Goal: Information Seeking & Learning: Check status

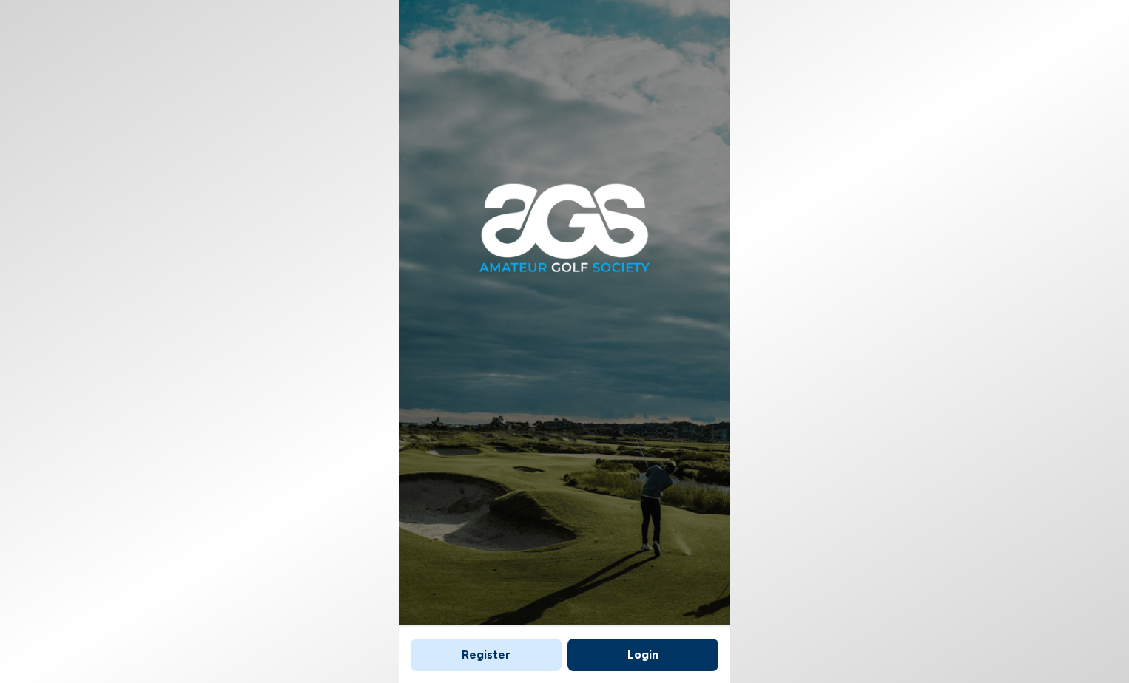
scroll to position [9, 0]
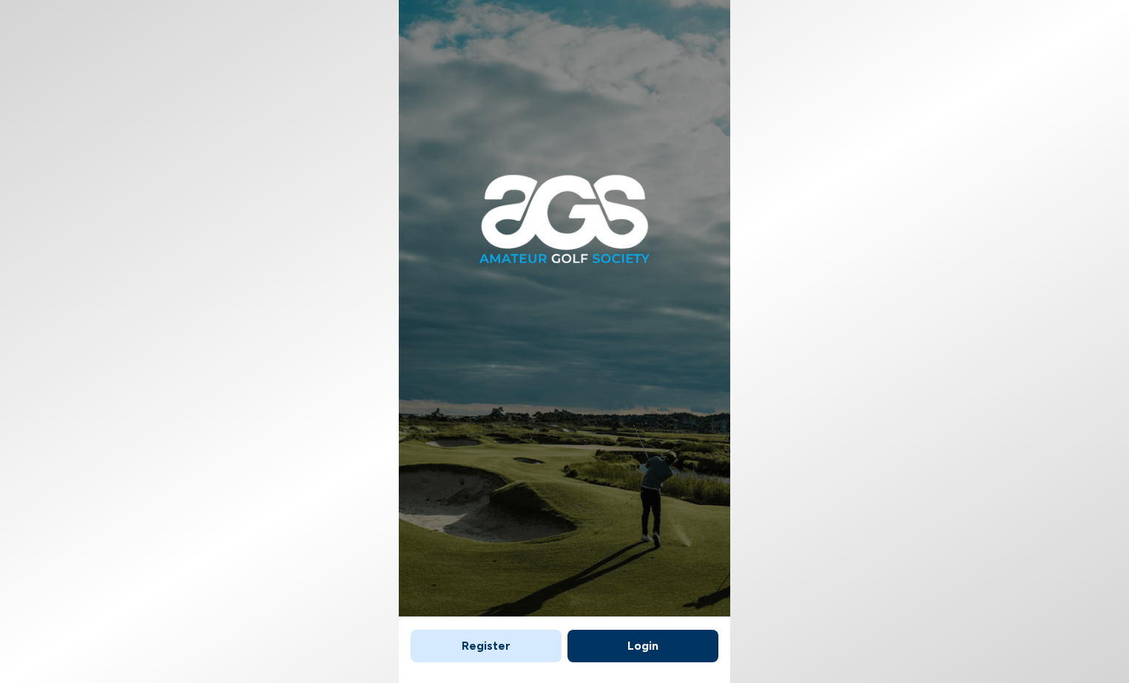
click at [626, 644] on button "Login" at bounding box center [642, 646] width 151 height 33
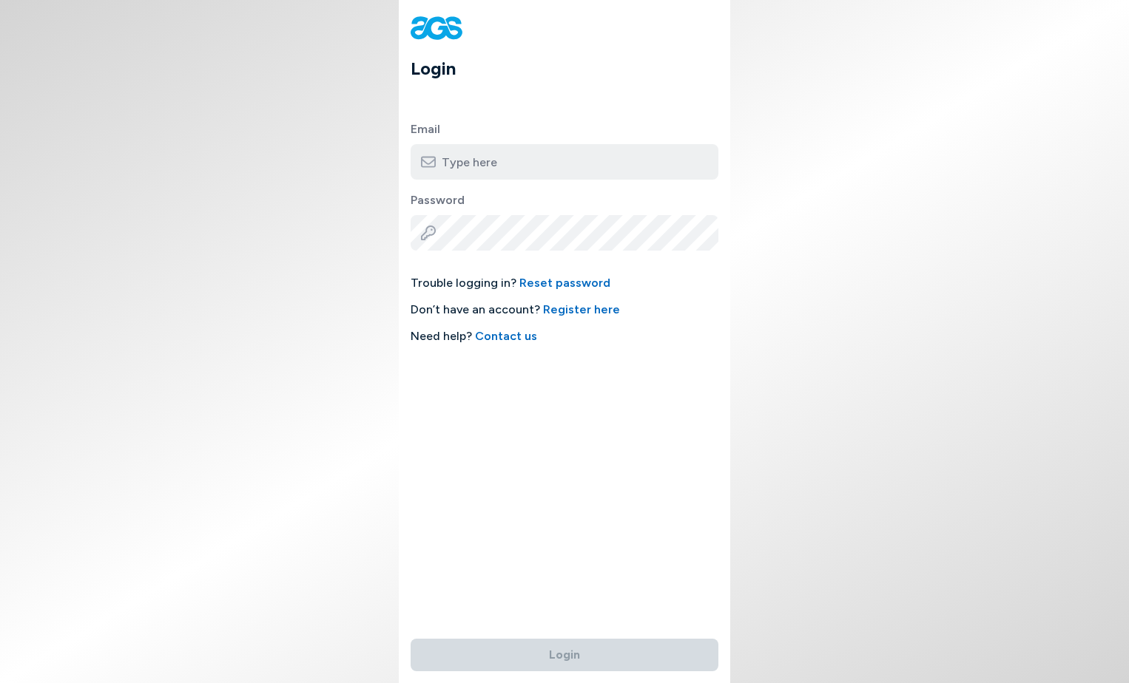
type input "[EMAIL_ADDRESS][DOMAIN_NAME]"
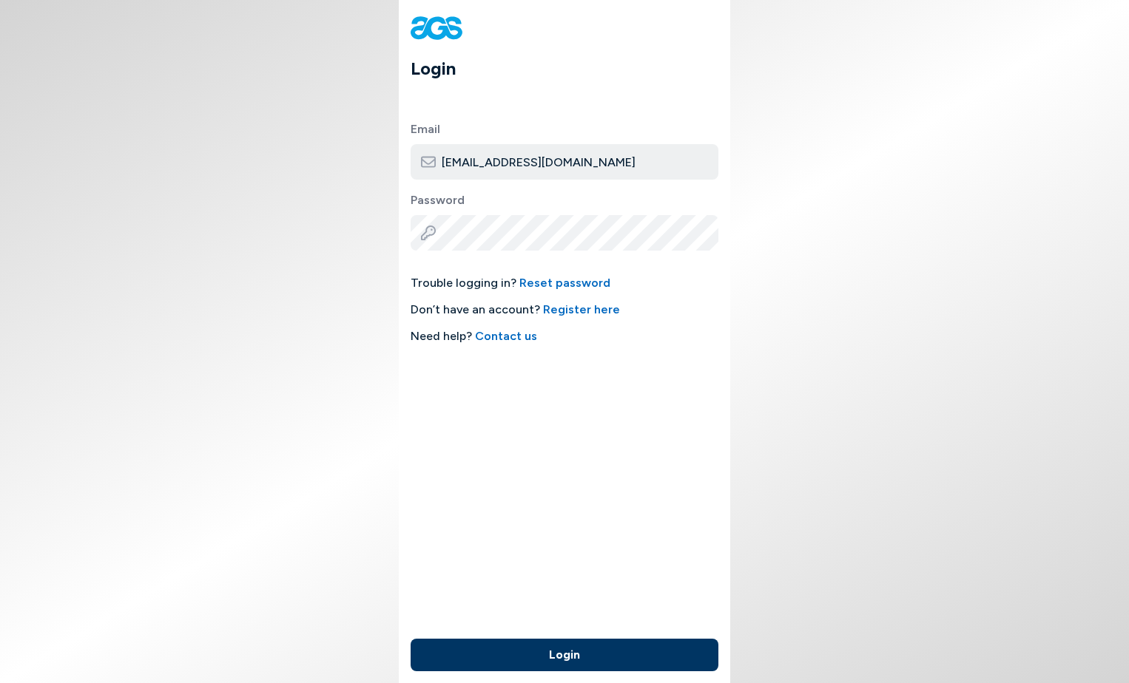
click at [551, 656] on button "Login" at bounding box center [564, 655] width 308 height 33
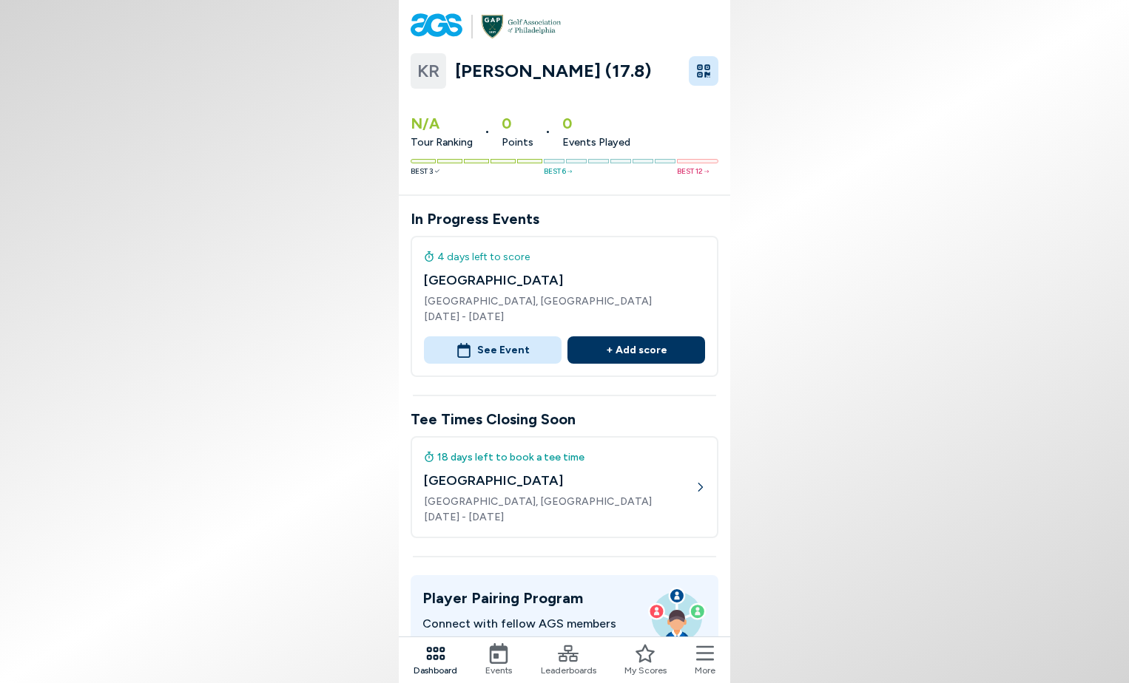
click at [422, 75] on span "KR" at bounding box center [428, 71] width 22 height 27
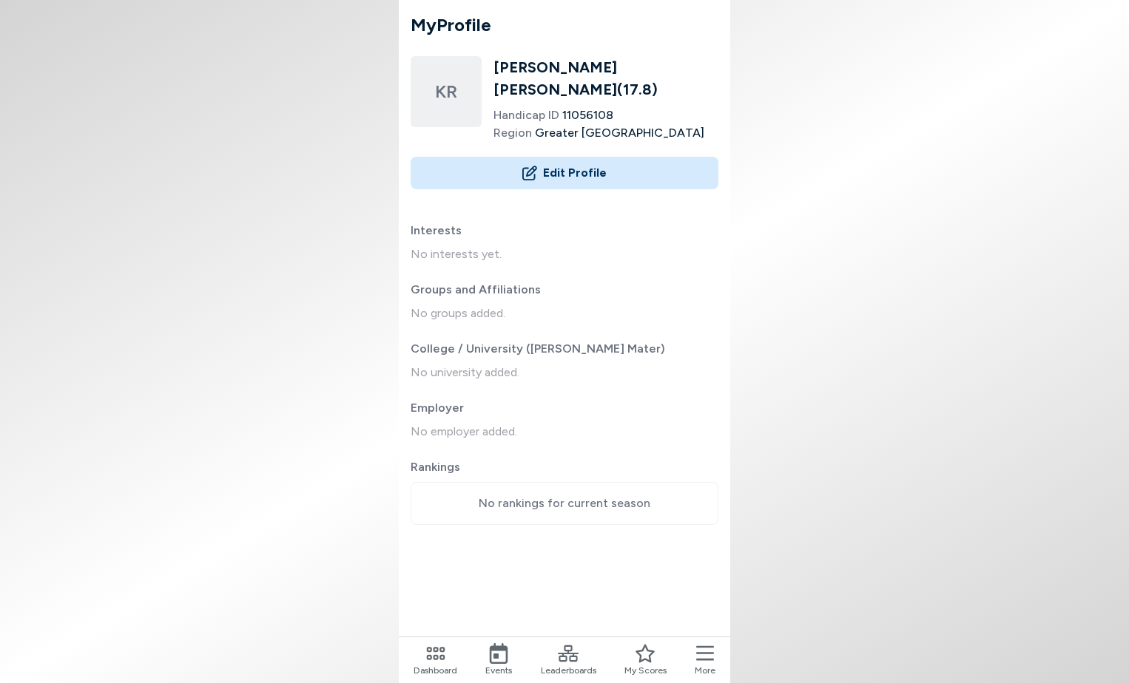
click at [704, 657] on icon at bounding box center [705, 653] width 18 height 21
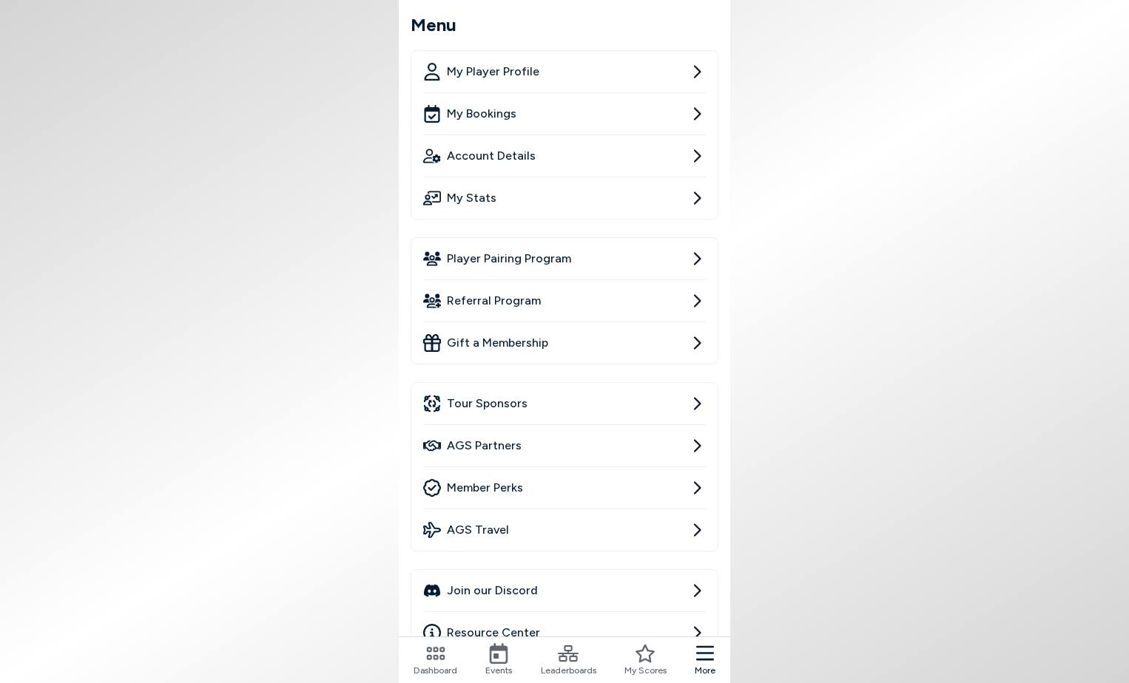
click at [498, 154] on span "Account Details" at bounding box center [491, 156] width 89 height 18
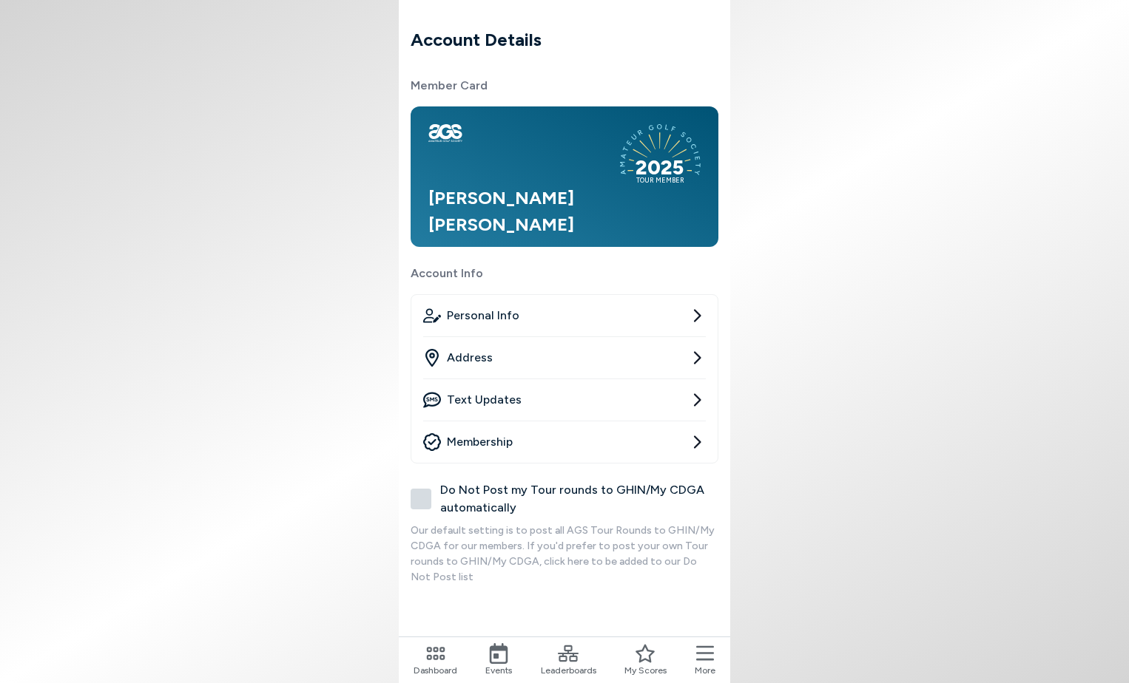
click at [476, 319] on span "Personal Info" at bounding box center [483, 316] width 72 height 18
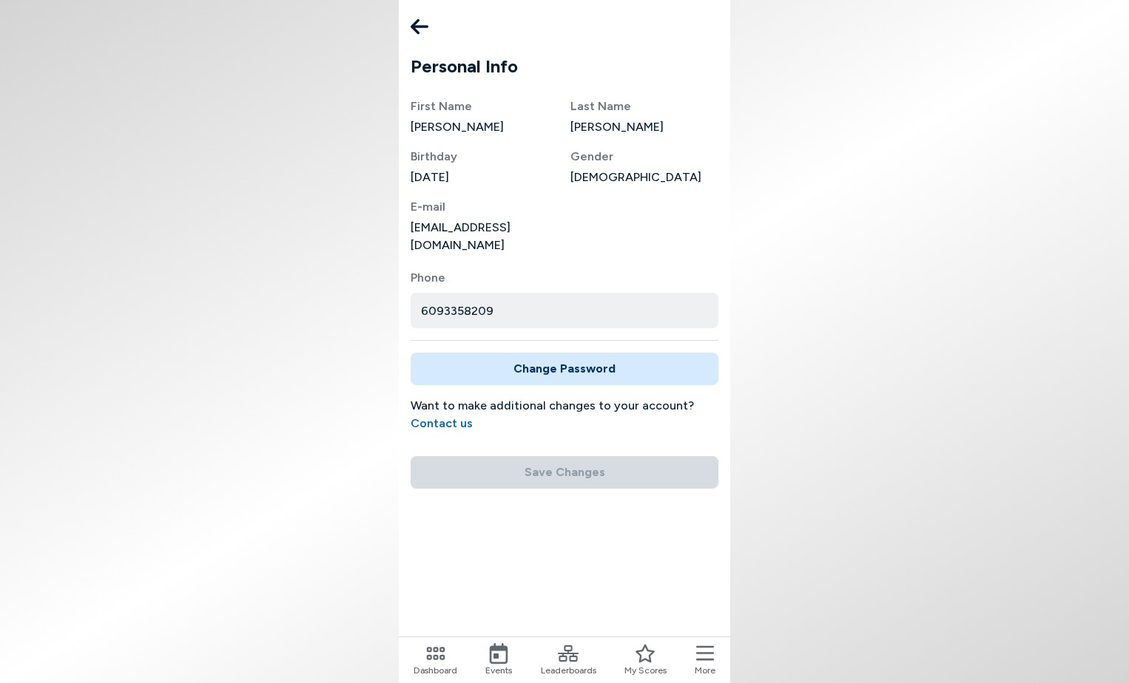
click at [416, 24] on icon at bounding box center [419, 27] width 18 height 16
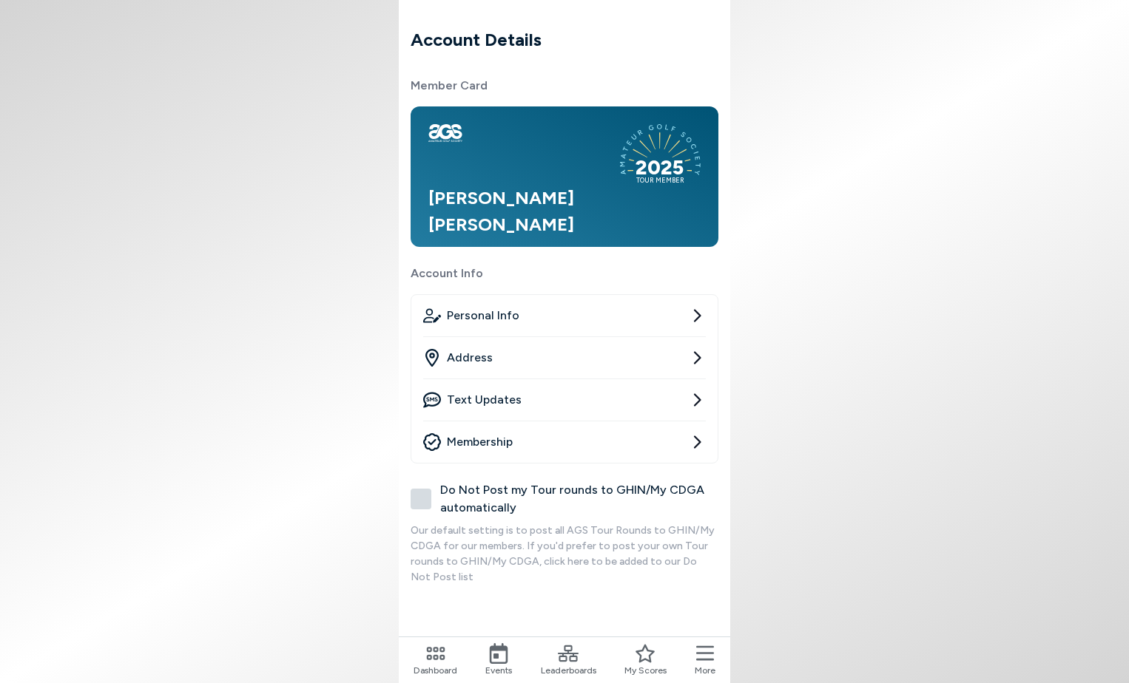
click at [429, 41] on h1 "Account Details" at bounding box center [564, 40] width 308 height 27
click at [484, 319] on span "Personal Info" at bounding box center [483, 316] width 72 height 18
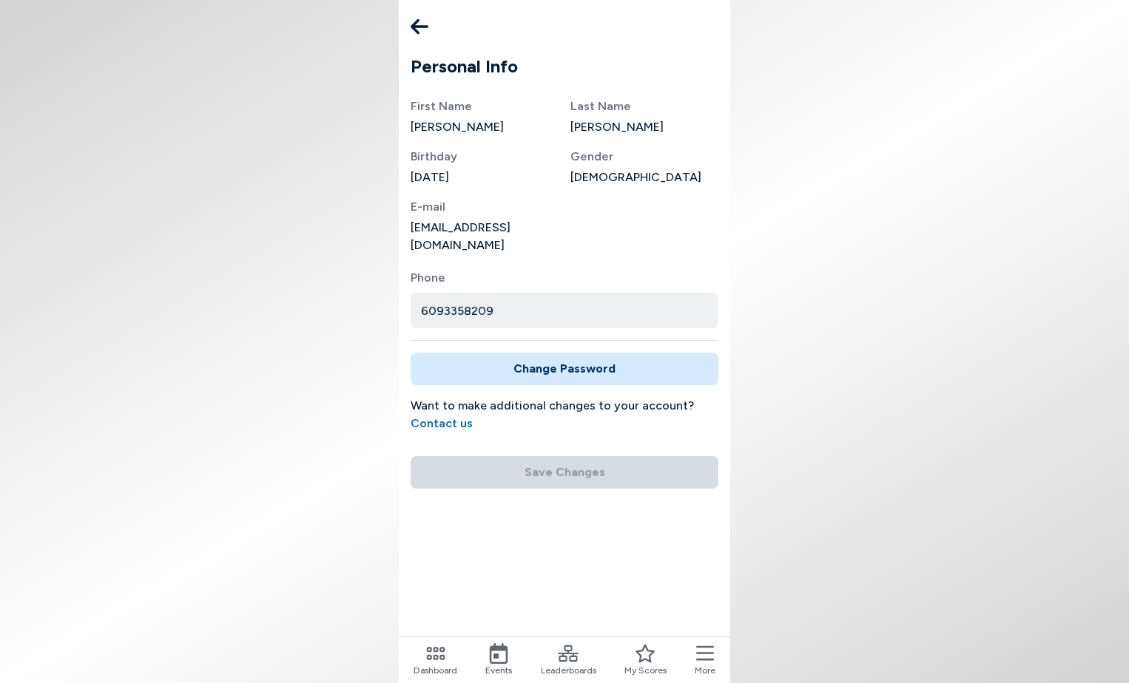
click at [705, 666] on span "More" at bounding box center [704, 670] width 21 height 13
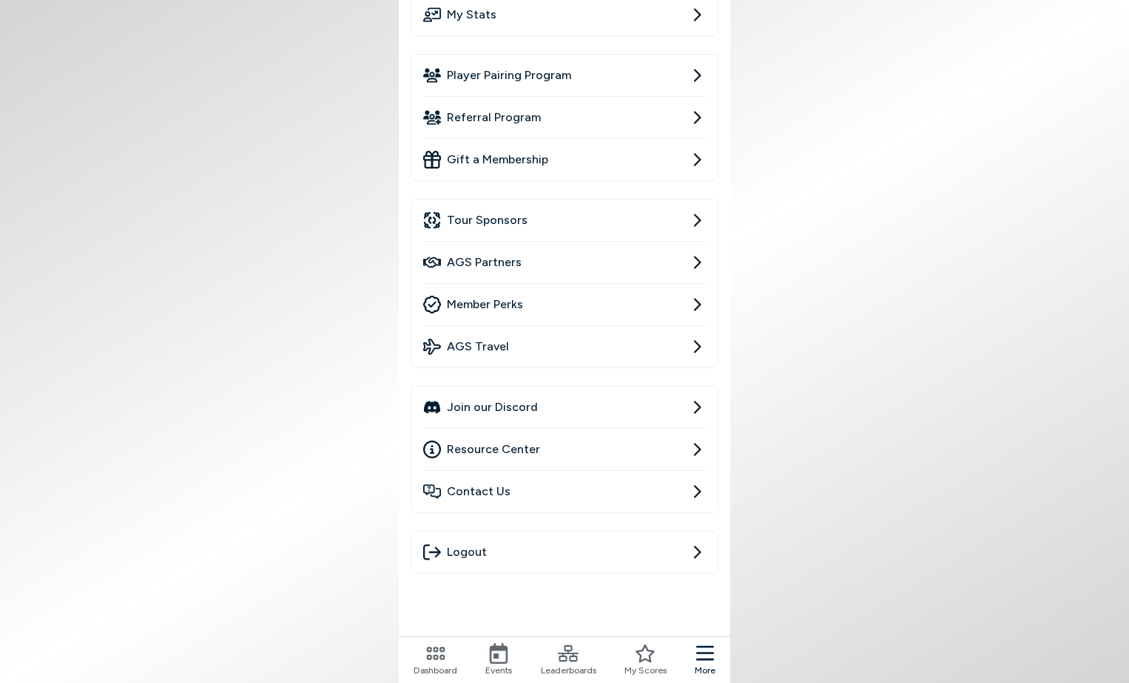
scroll to position [210, 0]
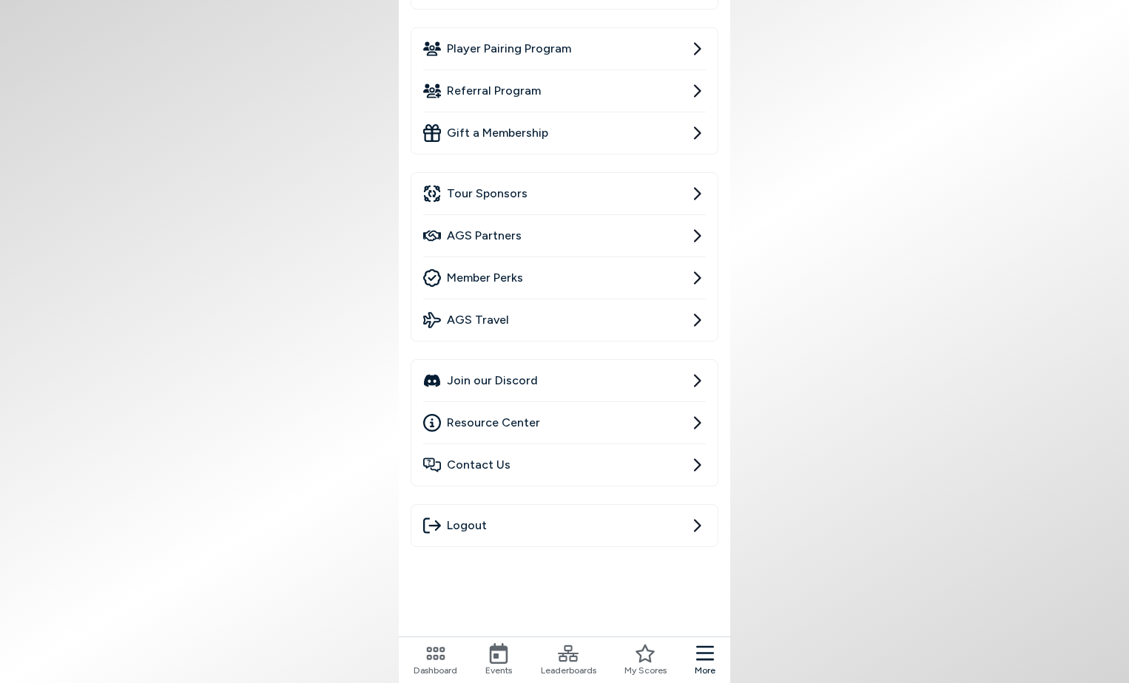
click at [496, 457] on span "Contact Us" at bounding box center [479, 465] width 64 height 18
click at [416, 388] on ul "Join our Discord Resource Center Contact Us" at bounding box center [564, 422] width 308 height 127
click at [494, 424] on span "Resource Center" at bounding box center [493, 423] width 93 height 18
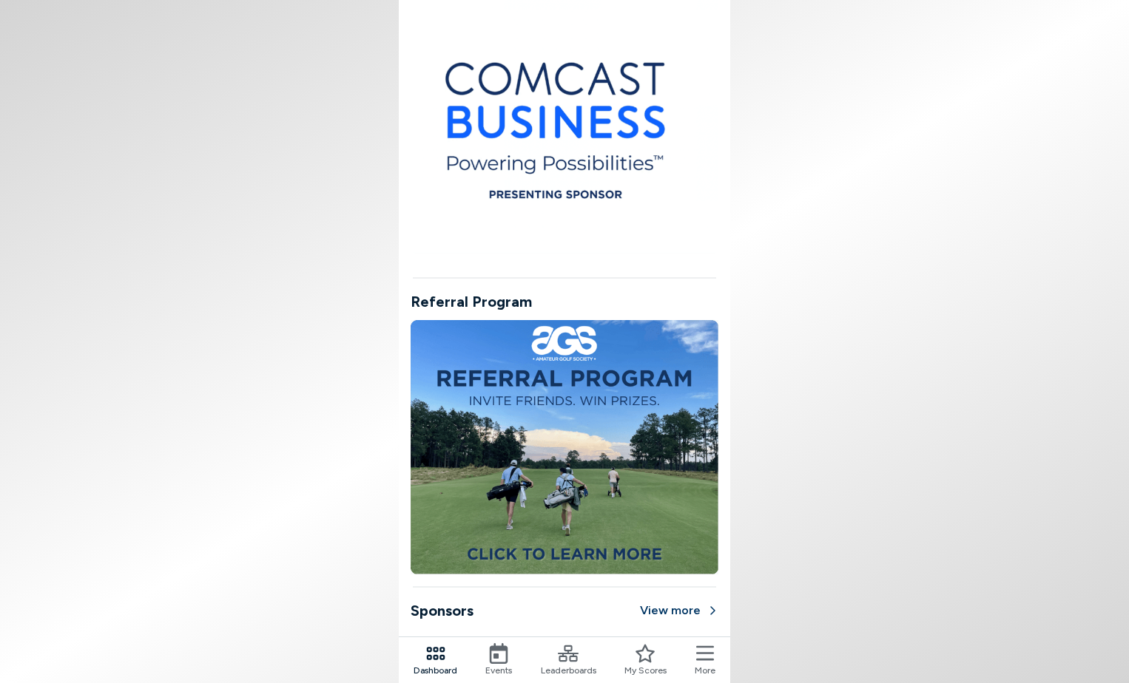
scroll to position [977, 0]
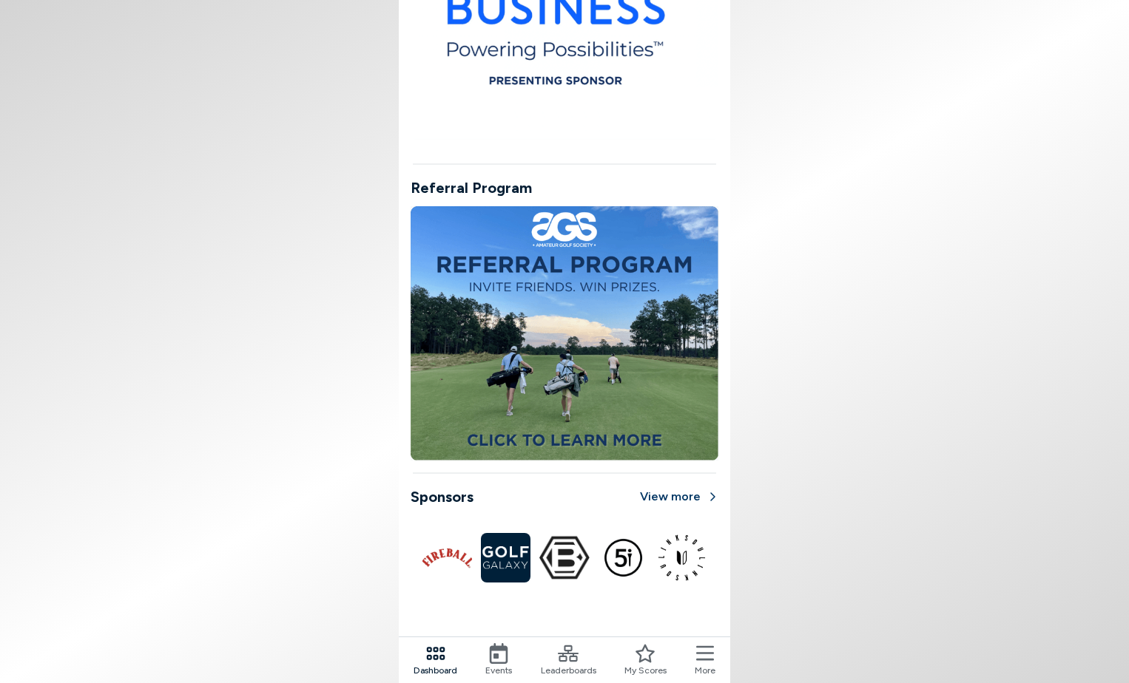
click at [441, 660] on icon at bounding box center [435, 653] width 18 height 13
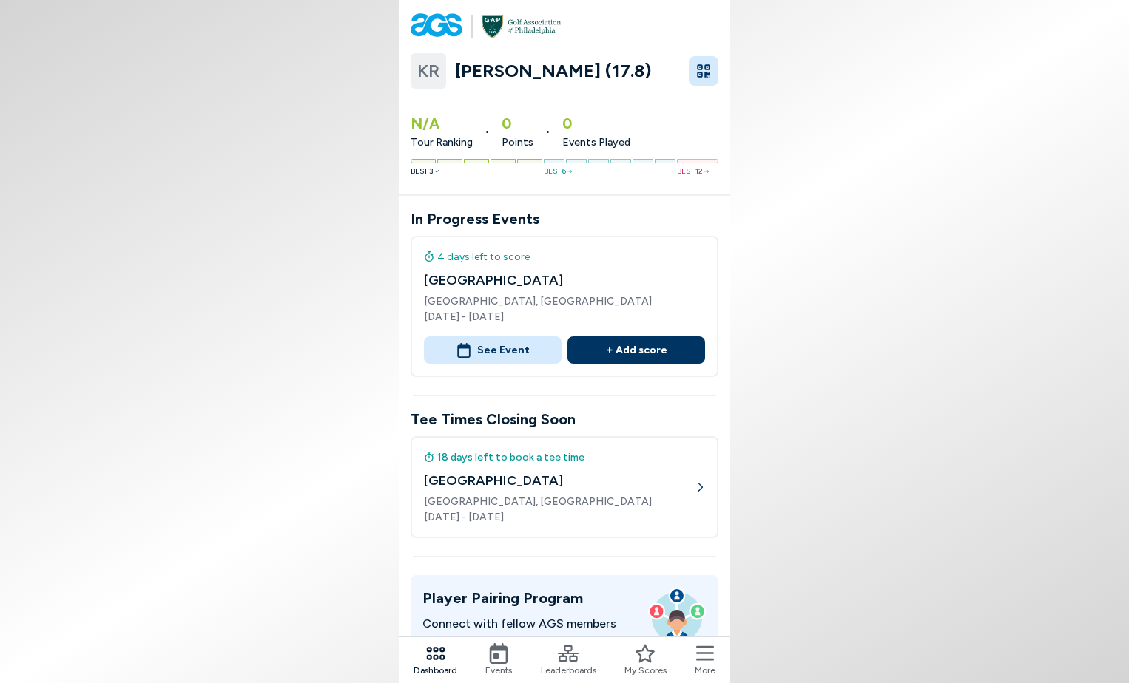
click at [493, 659] on icon at bounding box center [498, 653] width 21 height 21
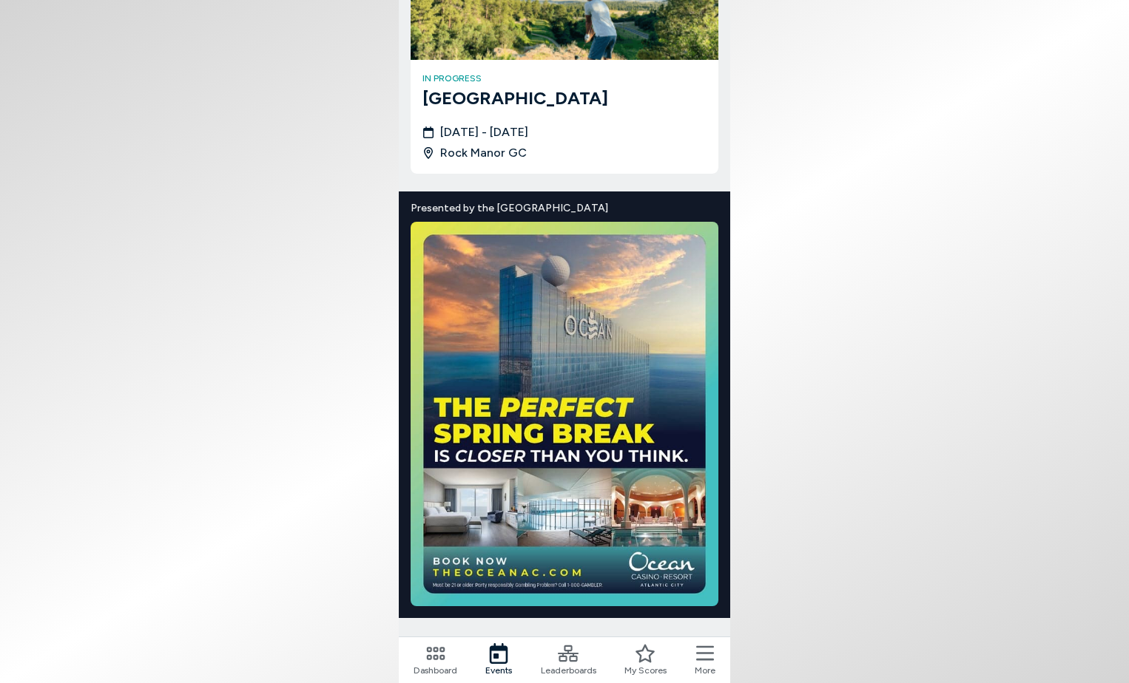
scroll to position [218, 0]
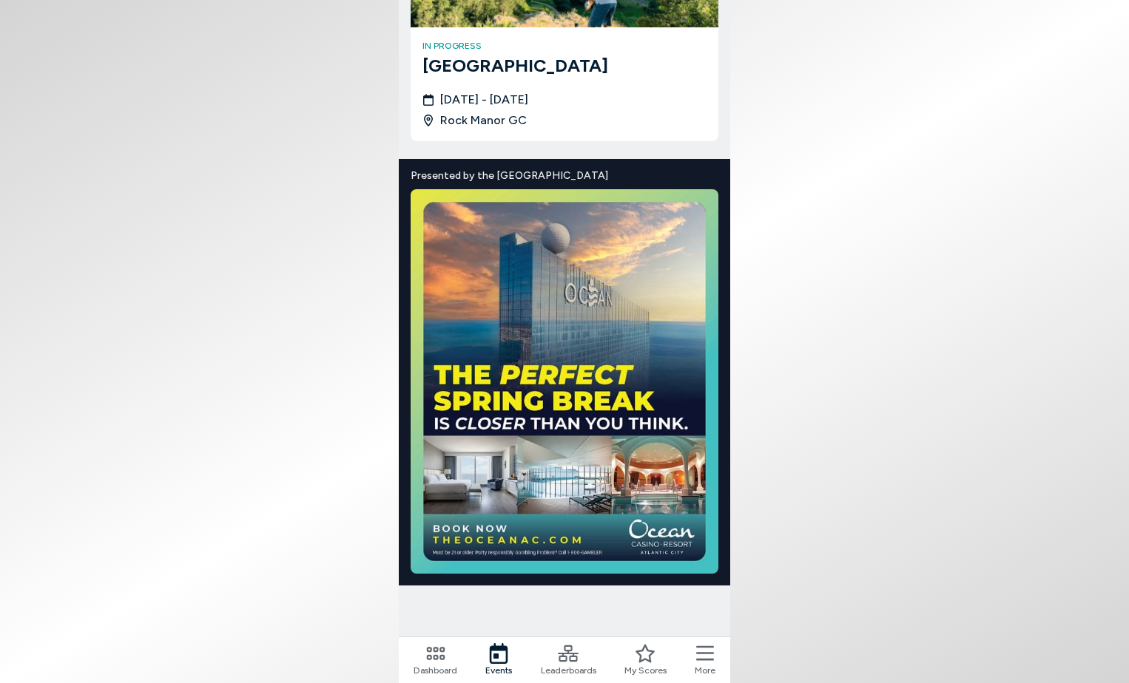
click at [567, 655] on icon at bounding box center [568, 653] width 21 height 21
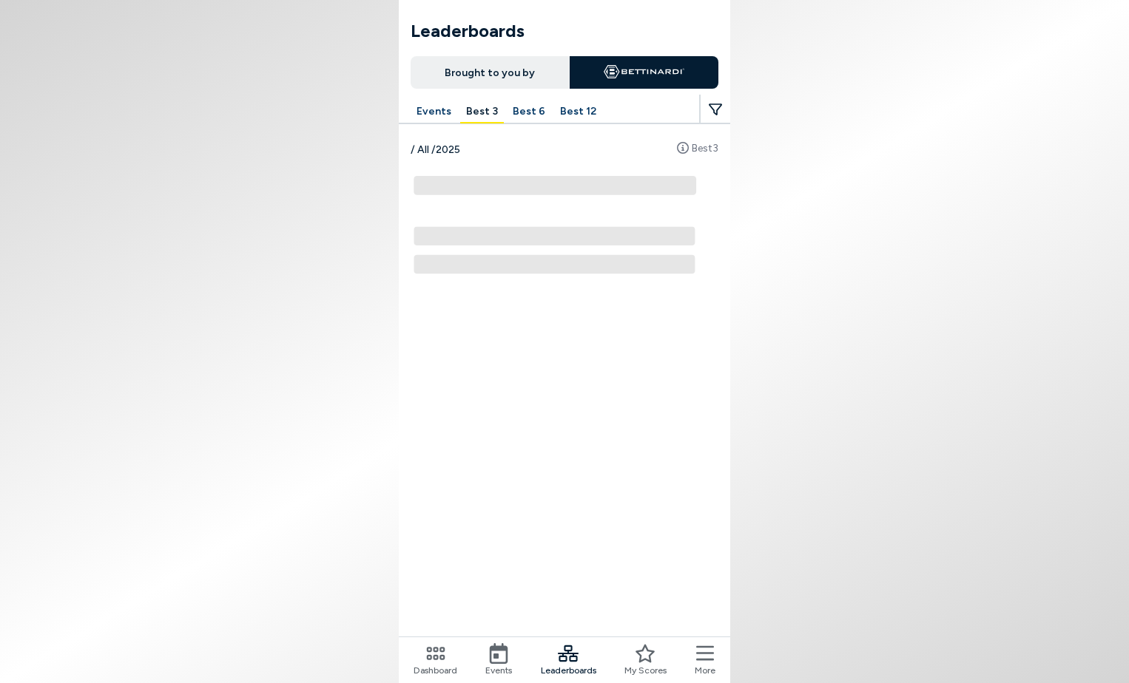
click at [559, 112] on button "Best 12" at bounding box center [578, 112] width 48 height 23
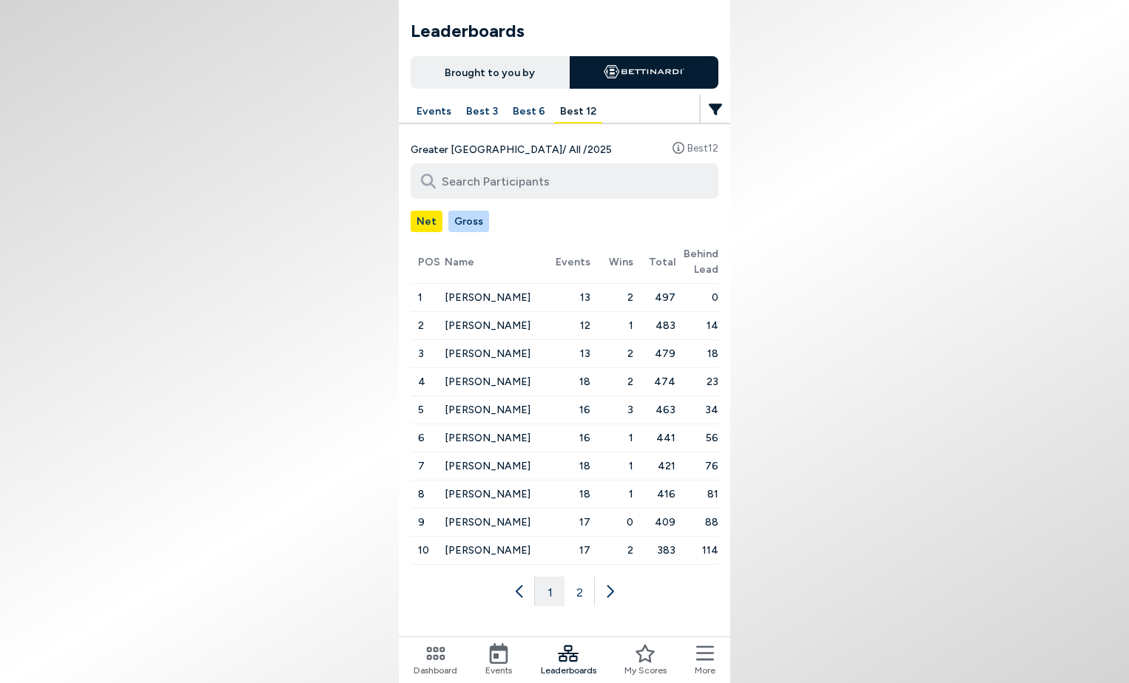
click at [488, 466] on span "[PERSON_NAME]" at bounding box center [487, 466] width 86 height 13
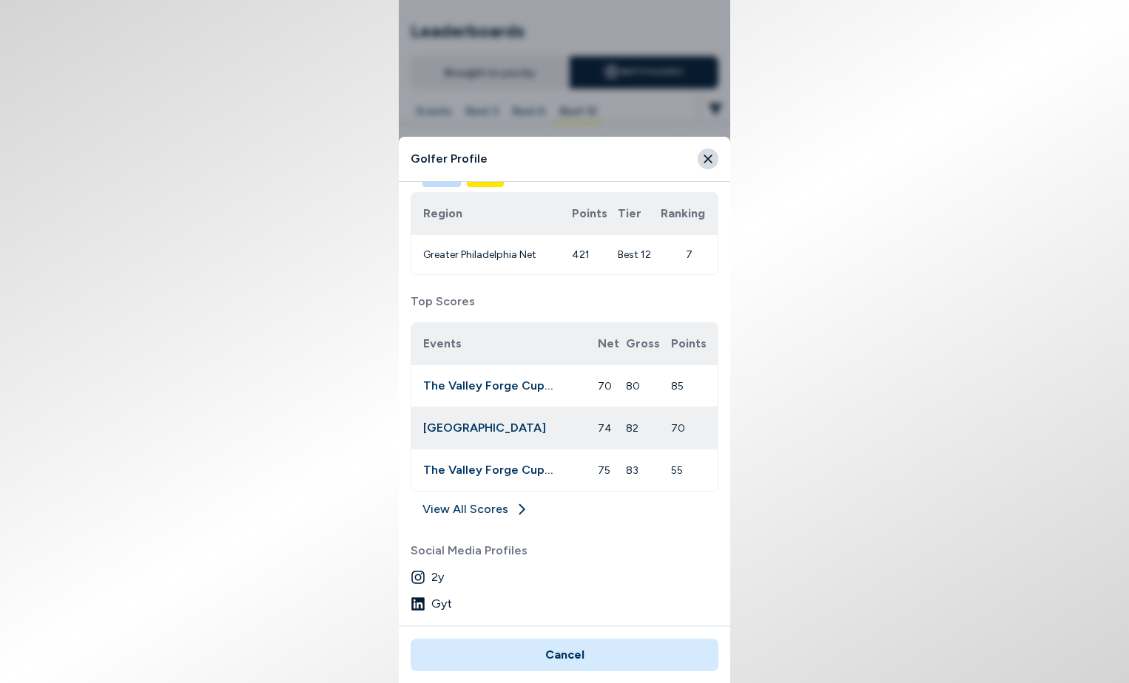
scroll to position [471, 0]
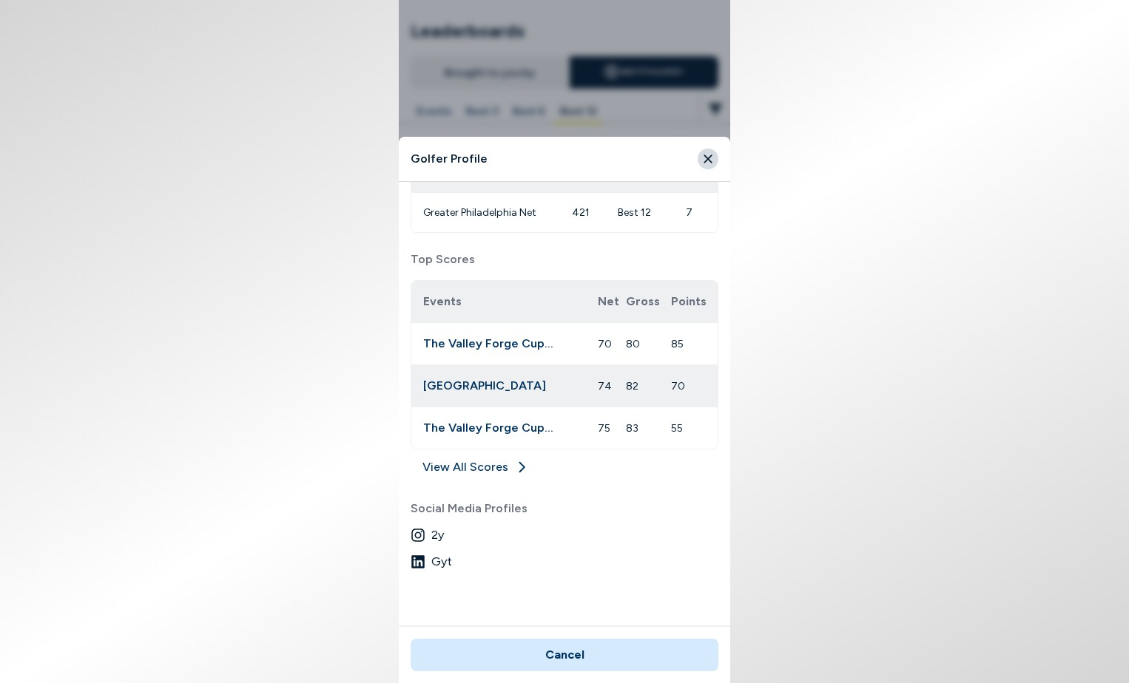
click at [505, 461] on link "View All Scores" at bounding box center [564, 471] width 308 height 24
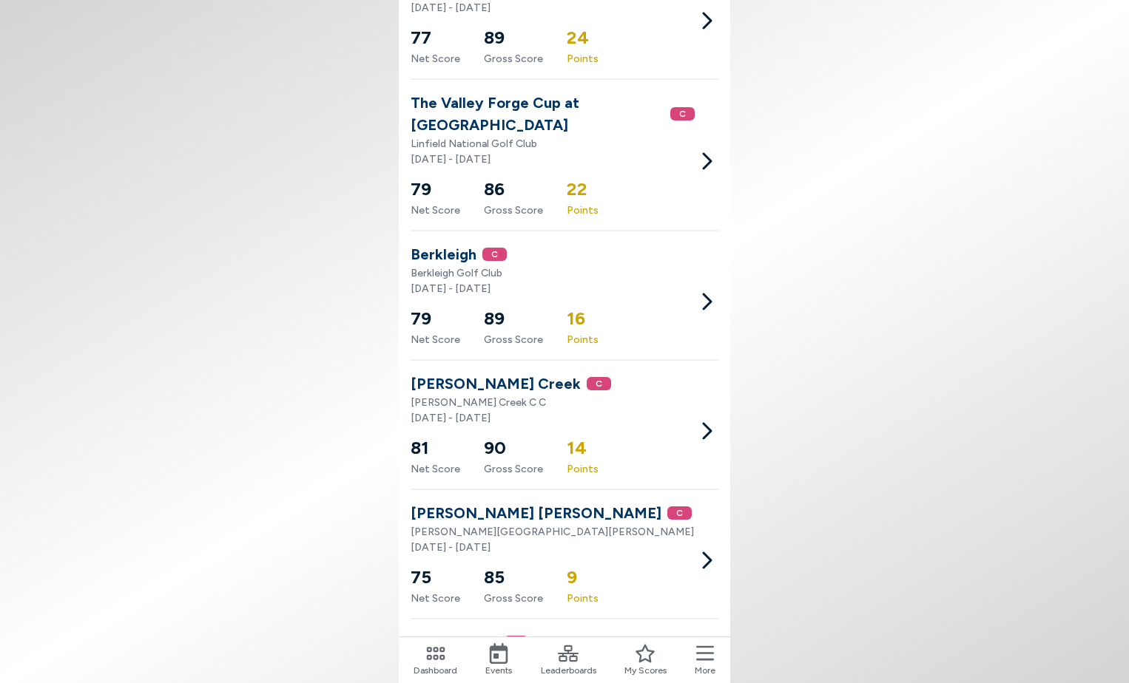
scroll to position [1262, 0]
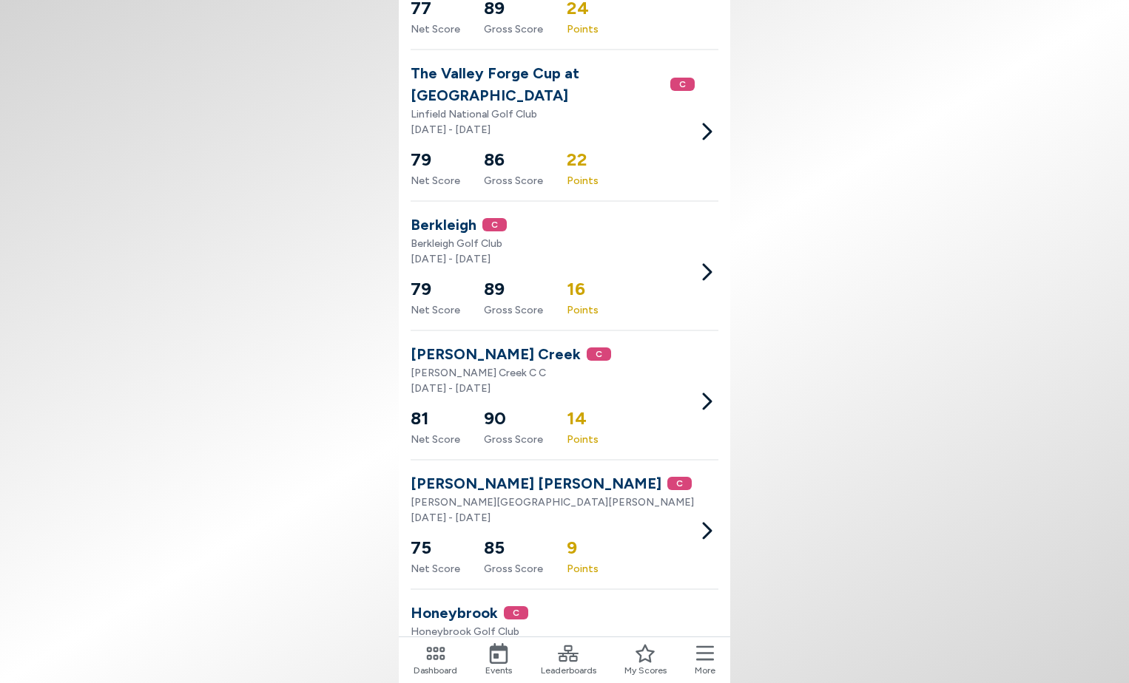
drag, startPoint x: 550, startPoint y: 353, endPoint x: 697, endPoint y: 650, distance: 332.1
click at [697, 650] on icon at bounding box center [705, 653] width 18 height 21
